Goal: Task Accomplishment & Management: Complete application form

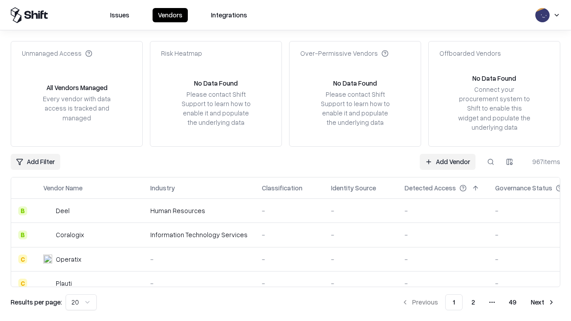
click at [447, 161] on link "Add Vendor" at bounding box center [447, 162] width 56 height 16
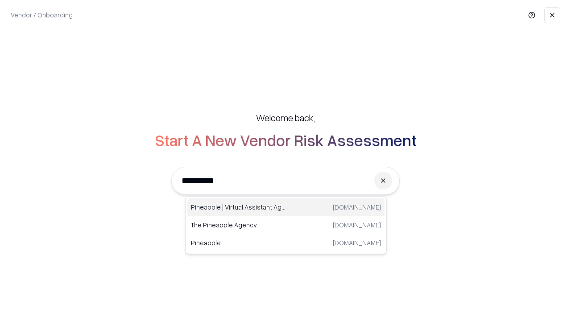
click at [286, 207] on div "Pineapple | Virtual Assistant Agency trypineapple.com" at bounding box center [285, 207] width 197 height 18
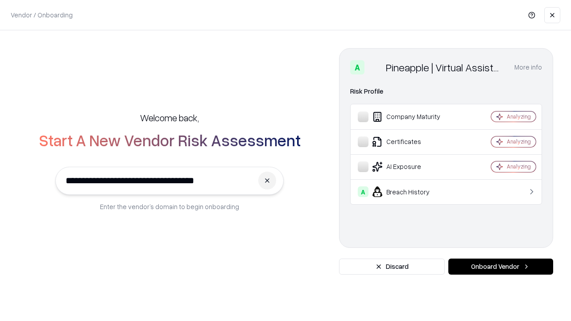
type input "**********"
click at [500, 267] on button "Onboard Vendor" at bounding box center [500, 267] width 105 height 16
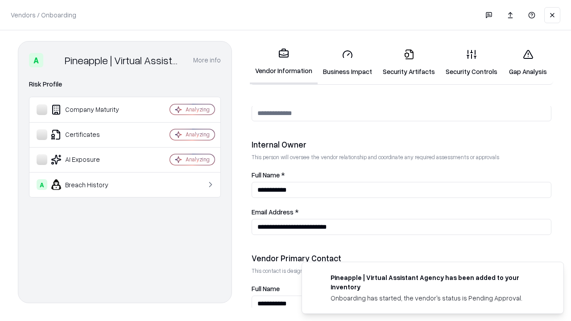
scroll to position [462, 0]
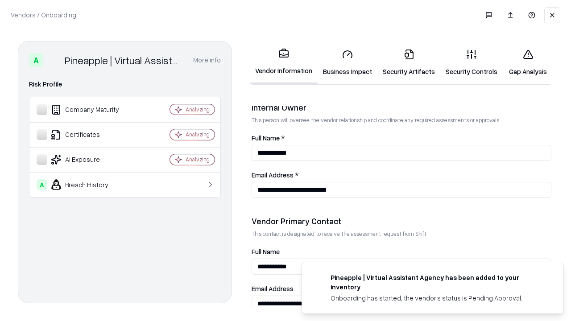
click at [408, 62] on link "Security Artifacts" at bounding box center [408, 62] width 63 height 41
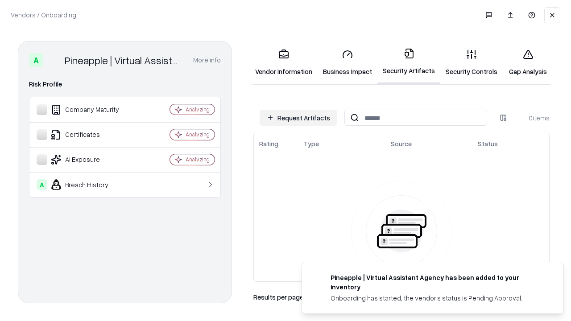
click at [298, 118] on button "Request Artifacts" at bounding box center [298, 118] width 78 height 16
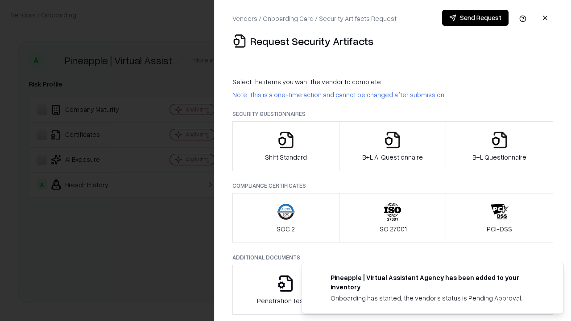
click at [499, 146] on icon "button" at bounding box center [499, 140] width 18 height 18
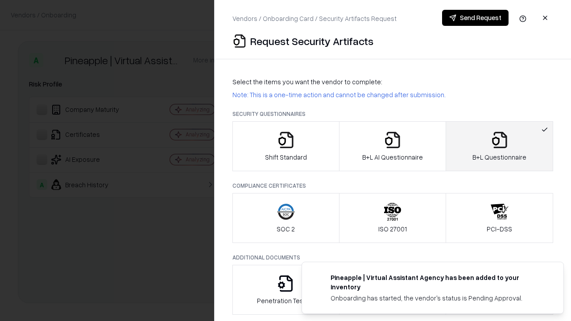
click at [392, 146] on icon "button" at bounding box center [392, 140] width 18 height 18
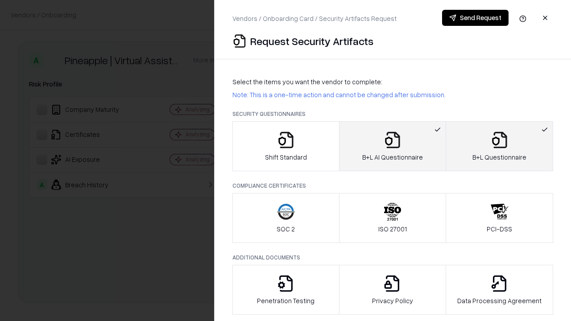
click at [475, 18] on button "Send Request" at bounding box center [475, 18] width 66 height 16
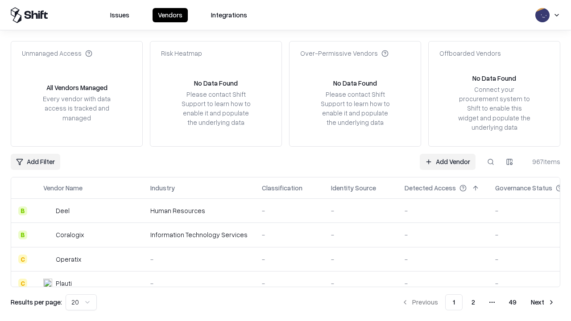
click at [490, 161] on button at bounding box center [490, 162] width 16 height 16
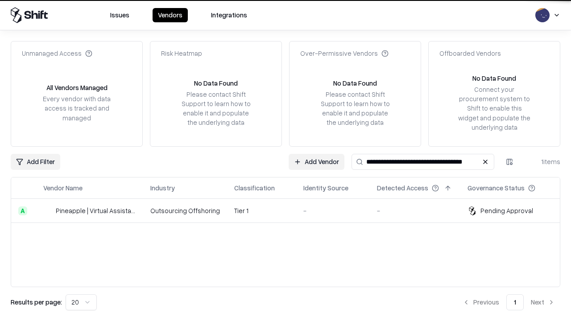
type input "**********"
click at [291, 210] on td "Tier 1" at bounding box center [261, 211] width 69 height 24
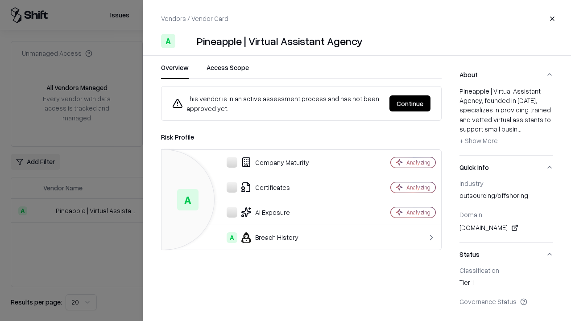
click at [410, 103] on button "Continue" at bounding box center [409, 103] width 41 height 16
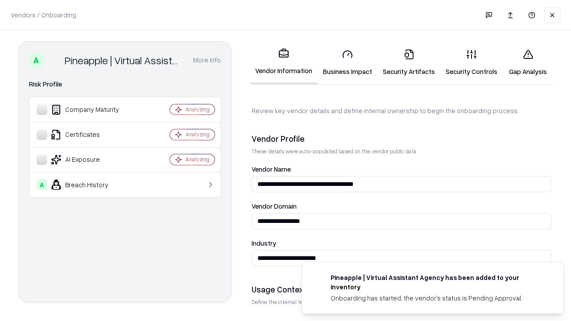
click at [408, 62] on link "Security Artifacts" at bounding box center [408, 62] width 63 height 41
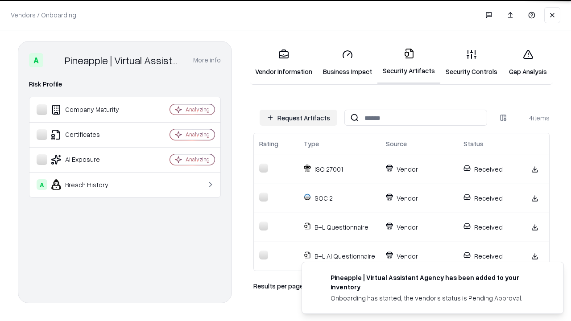
click at [527, 62] on link "Gap Analysis" at bounding box center [527, 62] width 50 height 41
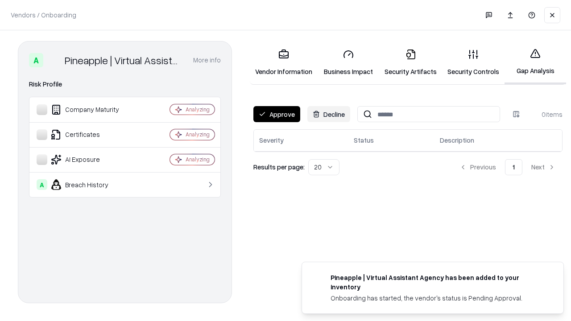
click at [276, 114] on button "Approve" at bounding box center [276, 114] width 47 height 16
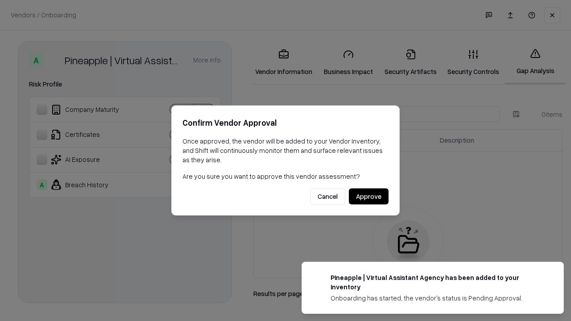
click at [368, 196] on button "Approve" at bounding box center [369, 197] width 40 height 16
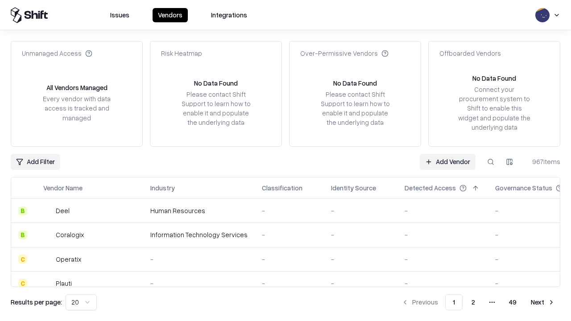
type input "**********"
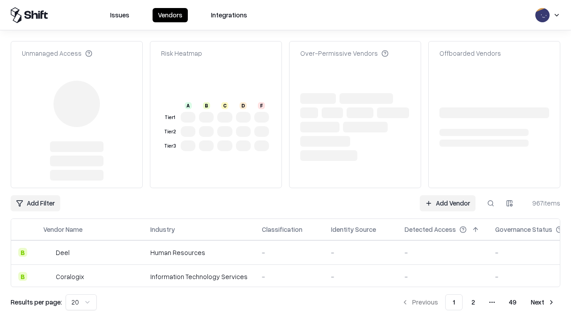
click at [447, 195] on link "Add Vendor" at bounding box center [447, 203] width 56 height 16
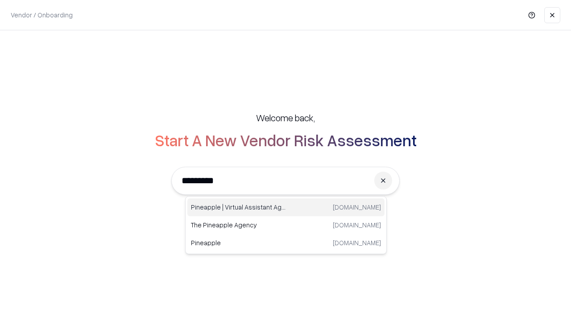
click at [286, 207] on div "Pineapple | Virtual Assistant Agency trypineapple.com" at bounding box center [285, 207] width 197 height 18
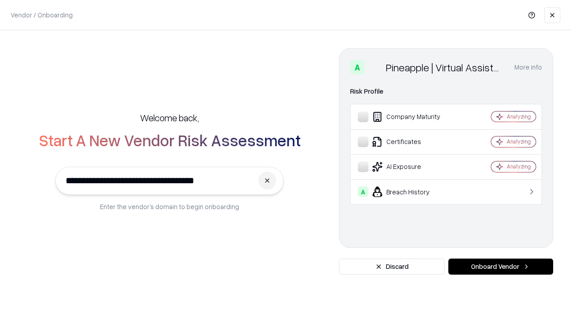
type input "**********"
click at [500, 267] on button "Onboard Vendor" at bounding box center [500, 267] width 105 height 16
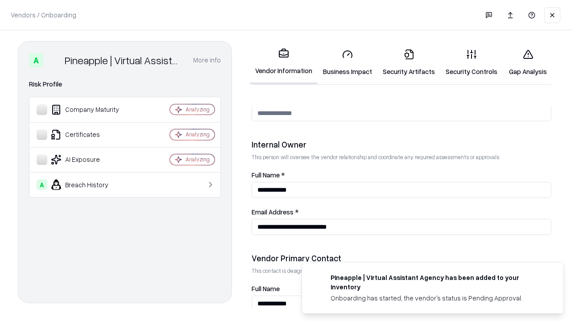
scroll to position [462, 0]
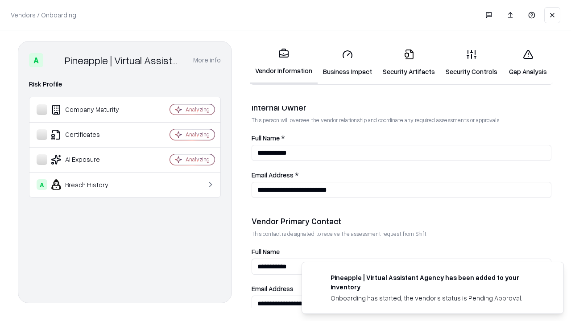
click at [527, 62] on link "Gap Analysis" at bounding box center [527, 62] width 50 height 41
